Goal: Check status

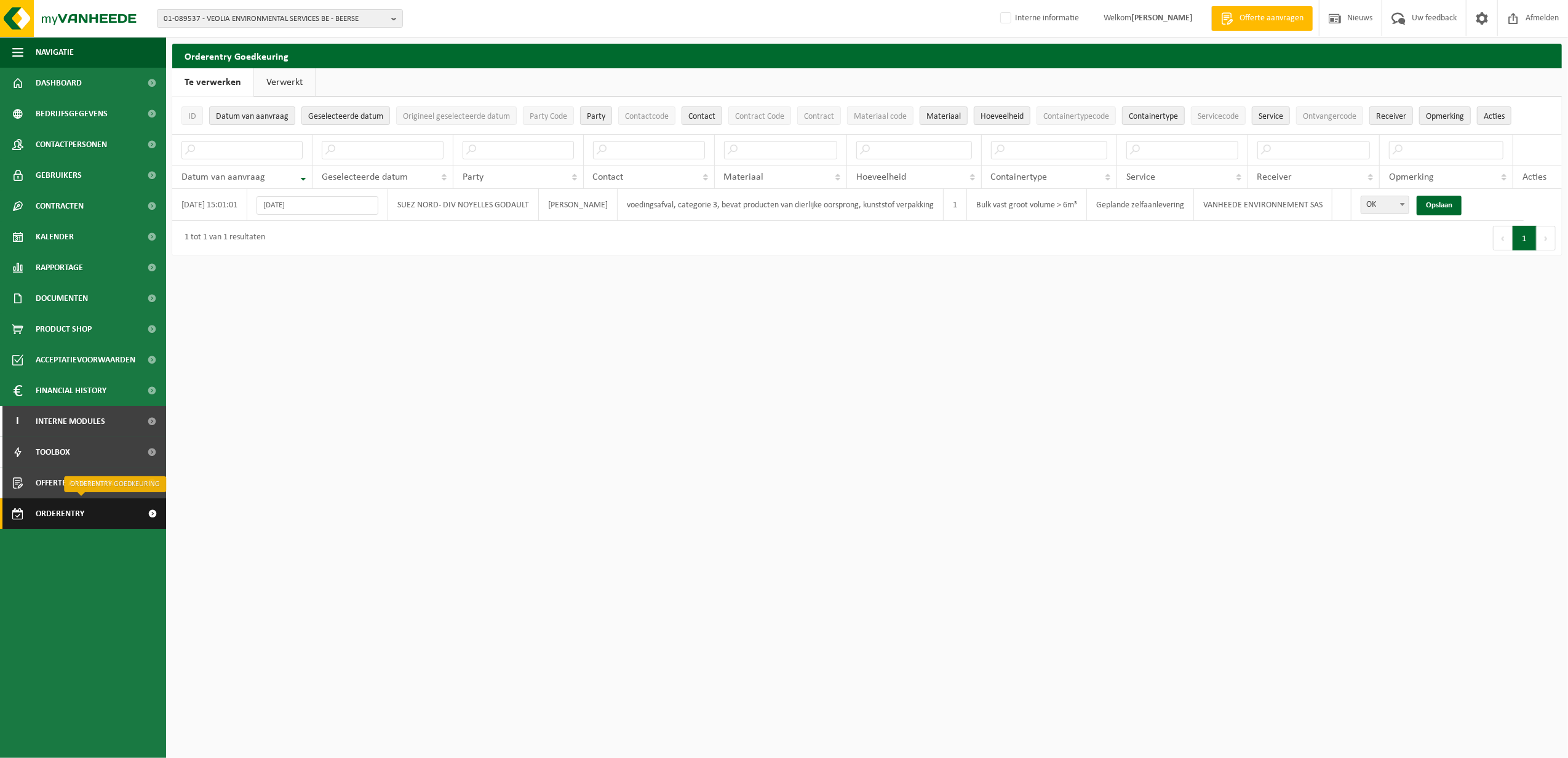
click at [73, 520] on span "Orderentry Goedkeuring" at bounding box center [87, 513] width 103 height 31
click at [63, 522] on span "Orderentry Goedkeuring" at bounding box center [87, 513] width 103 height 31
click at [60, 512] on span "Orderentry Goedkeuring" at bounding box center [87, 513] width 103 height 31
